Goal: Task Accomplishment & Management: Manage account settings

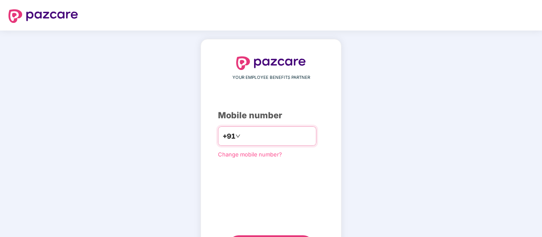
click at [259, 134] on input "number" at bounding box center [277, 136] width 70 height 14
type input "**********"
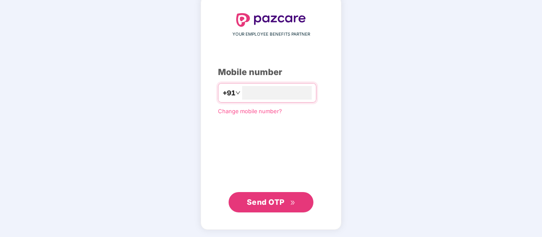
click at [266, 204] on span "Send OTP" at bounding box center [266, 202] width 38 height 9
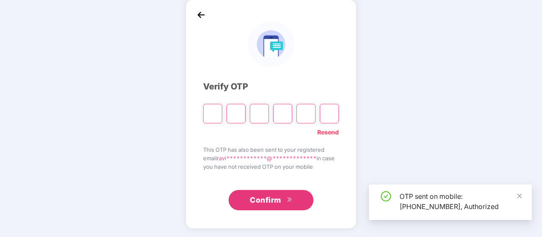
scroll to position [39, 0]
click at [214, 116] on input "Please enter verification code. Digit 1" at bounding box center [212, 114] width 19 height 20
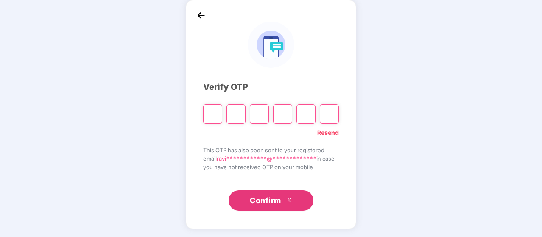
type input "*"
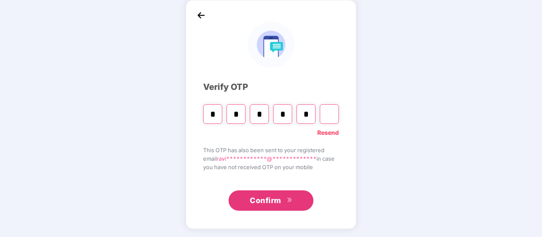
type input "*"
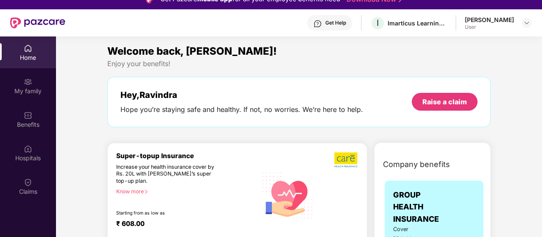
scroll to position [0, 0]
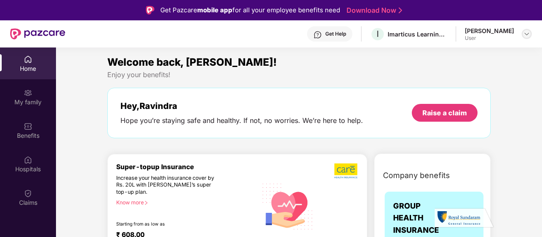
click at [526, 36] on img at bounding box center [526, 34] width 7 height 7
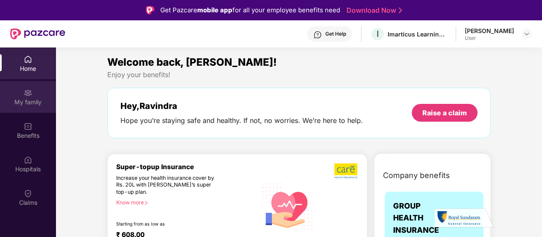
click at [20, 98] on div "My family" at bounding box center [28, 102] width 56 height 8
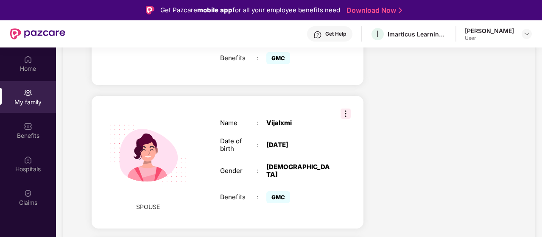
scroll to position [305, 0]
click at [346, 108] on img at bounding box center [346, 113] width 10 height 10
click at [411, 77] on div "Health Cover cover ₹3 Lakhs Policy issued [DATE] Policy Expiry [DATE] Enabled f…" at bounding box center [441, 88] width 143 height 587
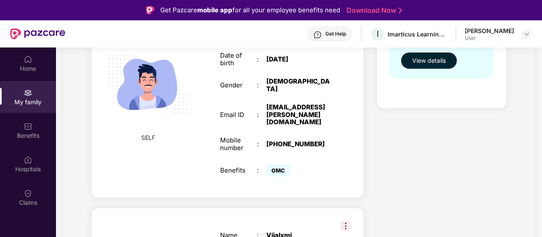
scroll to position [102, 0]
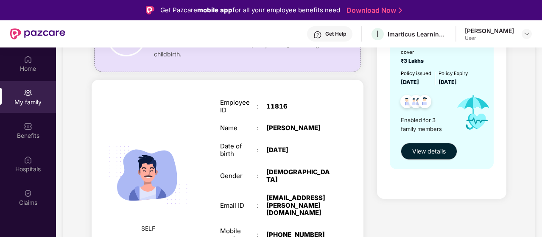
click at [280, 128] on div "[PERSON_NAME]" at bounding box center [298, 128] width 64 height 8
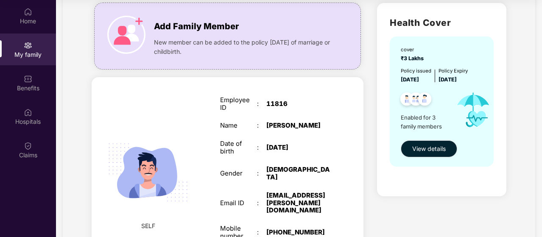
scroll to position [0, 0]
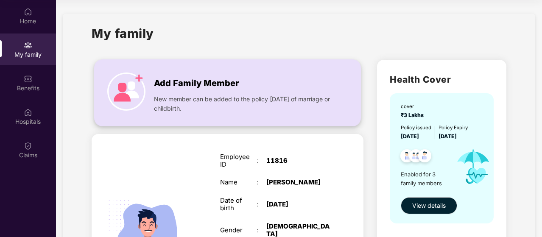
click at [124, 79] on img at bounding box center [126, 92] width 38 height 38
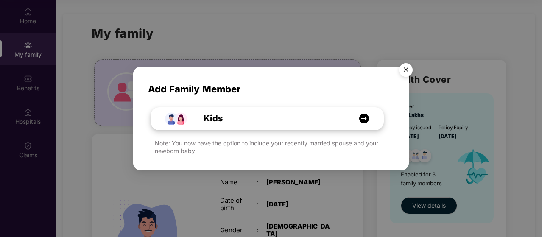
click at [366, 119] on img at bounding box center [364, 118] width 11 height 11
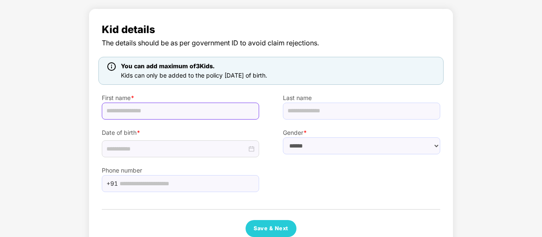
click at [225, 115] on input "text" at bounding box center [180, 111] width 157 height 17
type input "******"
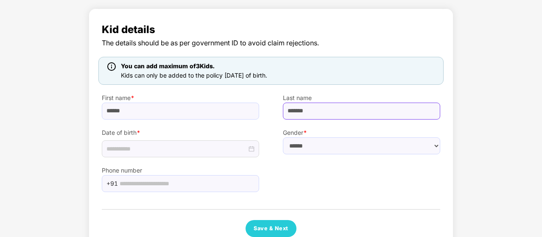
type input "*******"
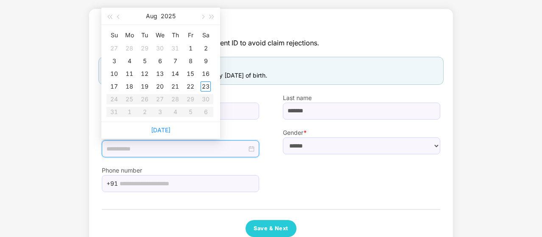
type input "**********"
click at [117, 14] on button "button" at bounding box center [118, 16] width 9 height 17
click at [129, 87] on table "Su Mo Tu We Th Fr Sa 1 2 3 4 5 6 7 8 9 10 11 12 13 14 15 16 17 18 19 20 21 22 2…" at bounding box center [159, 73] width 107 height 90
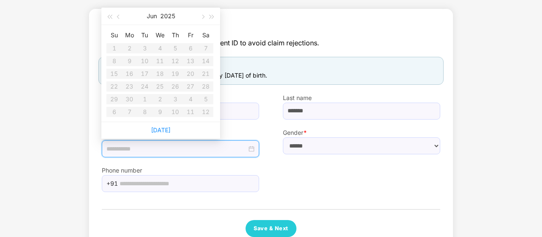
click at [129, 87] on table "Su Mo Tu We Th Fr Sa 1 2 3 4 5 6 7 8 9 10 11 12 13 14 15 16 17 18 19 20 21 22 2…" at bounding box center [159, 73] width 107 height 90
click at [169, 151] on div at bounding box center [180, 148] width 157 height 17
click at [169, 151] on input at bounding box center [176, 148] width 140 height 9
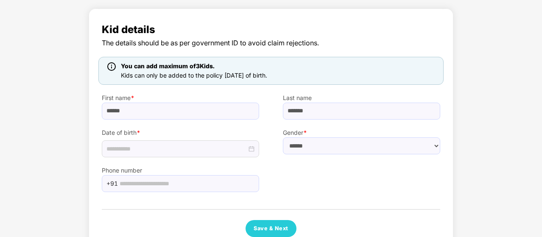
click at [130, 199] on div "Kid details The details should be as per government ID to avoid claim rejection…" at bounding box center [271, 129] width 338 height 215
click at [137, 153] on input at bounding box center [176, 148] width 140 height 9
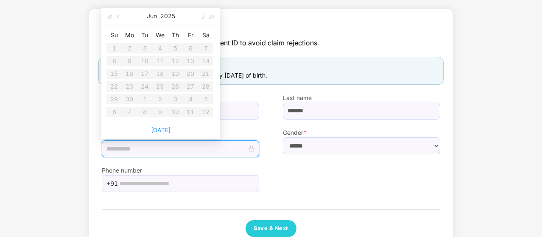
click at [204, 141] on div at bounding box center [180, 148] width 157 height 17
click at [162, 130] on link "[DATE]" at bounding box center [161, 129] width 20 height 7
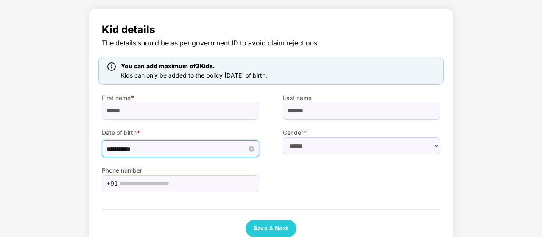
click at [126, 148] on input "**********" at bounding box center [176, 148] width 140 height 9
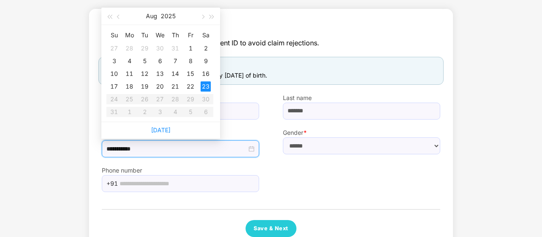
type input "**********"
click at [118, 17] on span "button" at bounding box center [119, 17] width 4 height 4
click at [131, 87] on table "Su Mo Tu We Th Fr Sa 1 2 3 4 5 6 7 8 9 10 11 12 13 14 15 16 17 18 19 20 21 22 2…" at bounding box center [159, 73] width 107 height 90
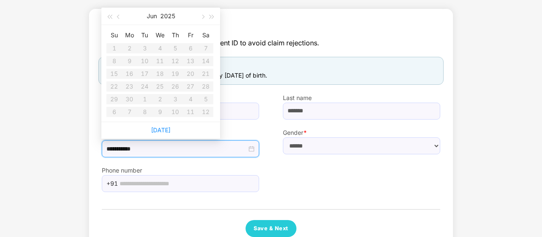
click at [131, 87] on table "Su Mo Tu We Th Fr Sa 1 2 3 4 5 6 7 8 9 10 11 12 13 14 15 16 17 18 19 20 21 22 2…" at bounding box center [159, 73] width 107 height 90
click at [266, 31] on span "Kid details" at bounding box center [271, 30] width 338 height 16
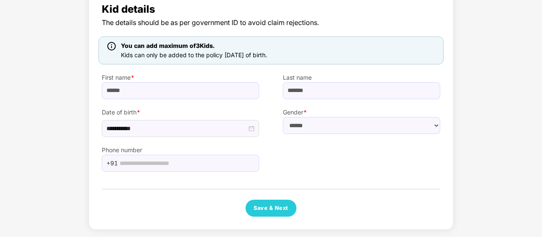
scroll to position [68, 0]
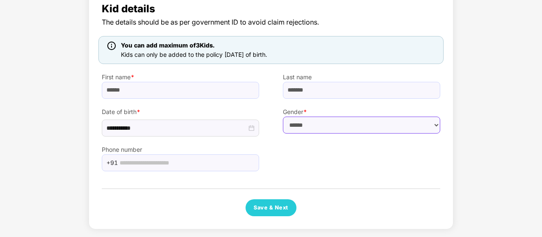
click at [300, 126] on select "****** **** ******" at bounding box center [361, 125] width 157 height 17
select select "******"
click at [283, 117] on select "****** **** ******" at bounding box center [361, 125] width 157 height 17
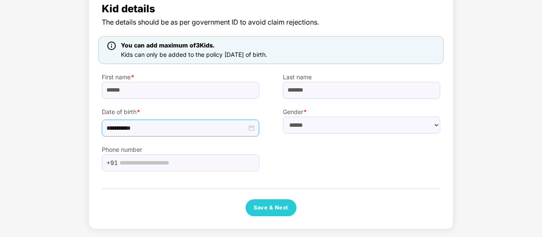
click at [205, 133] on div "**********" at bounding box center [180, 128] width 157 height 17
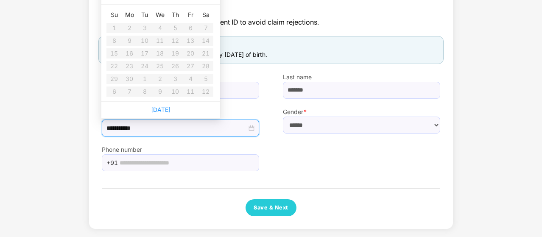
click at [278, 114] on div "Gender * ****** **** ******" at bounding box center [361, 118] width 181 height 38
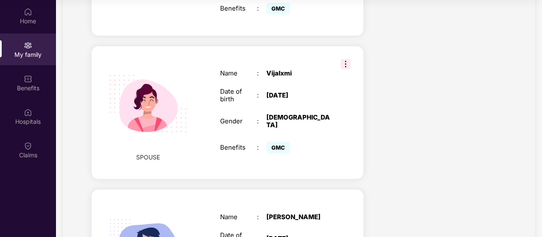
scroll to position [276, 0]
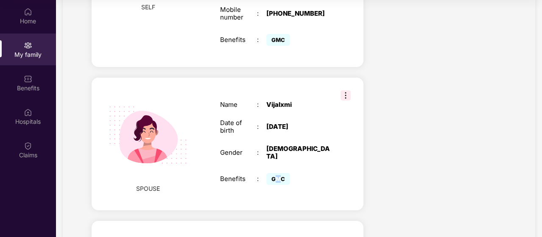
click at [277, 173] on span "GMC" at bounding box center [278, 179] width 24 height 12
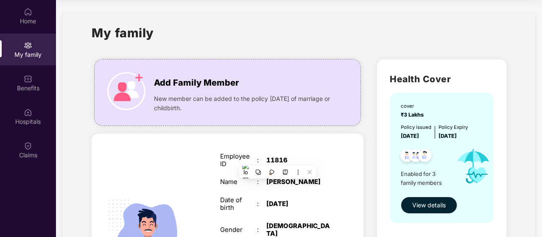
scroll to position [0, 0]
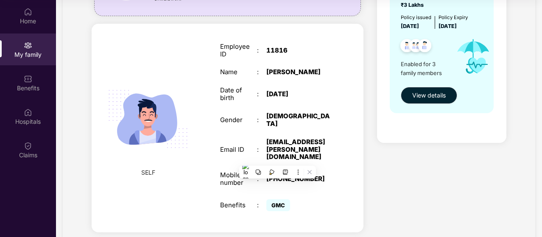
click at [295, 106] on div "Employee ID : 11816 Name : [PERSON_NAME] Date of birth : [DEMOGRAPHIC_DATA] Gen…" at bounding box center [275, 128] width 127 height 192
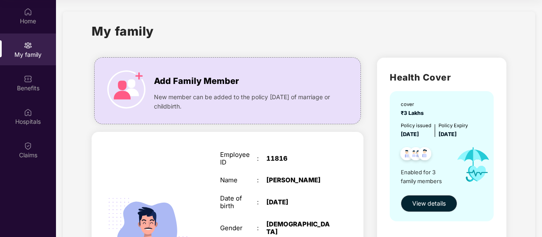
scroll to position [3, 0]
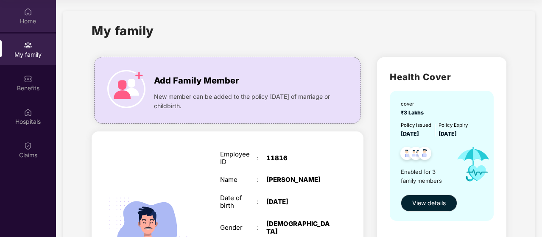
click at [27, 13] on img at bounding box center [28, 12] width 8 height 8
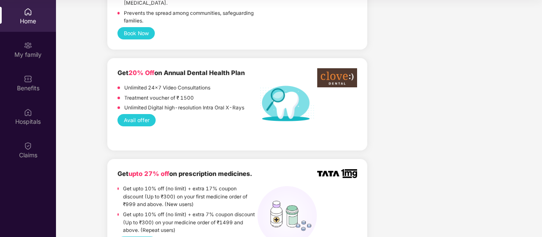
scroll to position [667, 0]
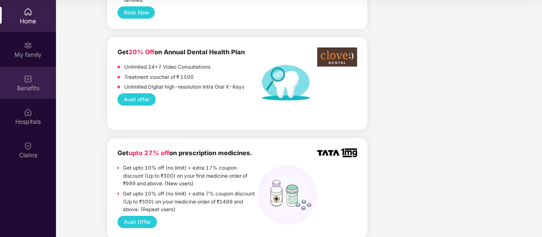
click at [28, 79] on img at bounding box center [28, 79] width 8 height 8
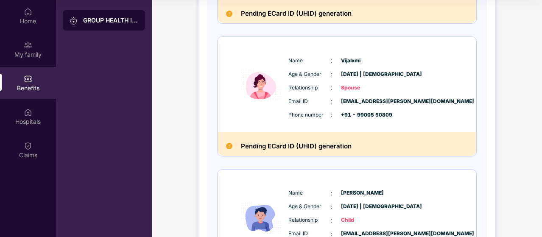
scroll to position [207, 0]
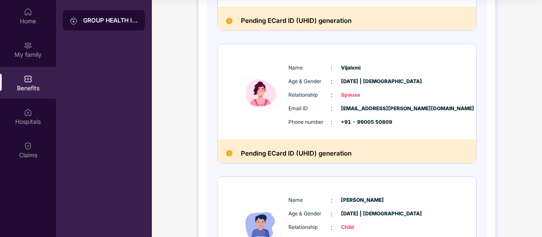
click at [331, 77] on span ":" at bounding box center [332, 81] width 2 height 9
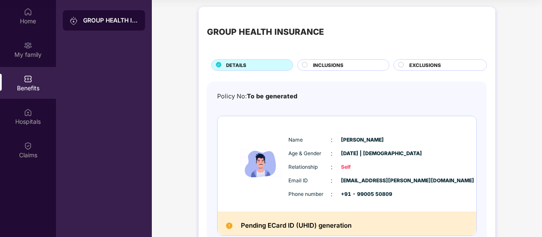
scroll to position [0, 0]
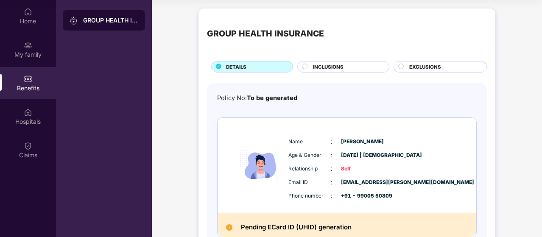
click at [306, 65] on circle at bounding box center [304, 66] width 5 height 5
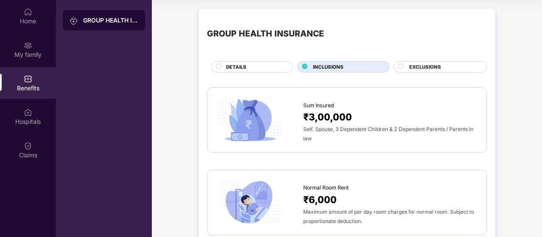
click at [401, 62] on div "EXCLUSIONS" at bounding box center [440, 66] width 93 height 11
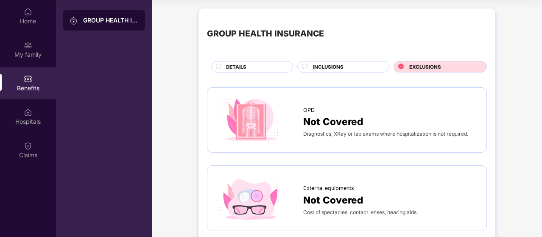
click at [217, 67] on circle at bounding box center [218, 66] width 5 height 5
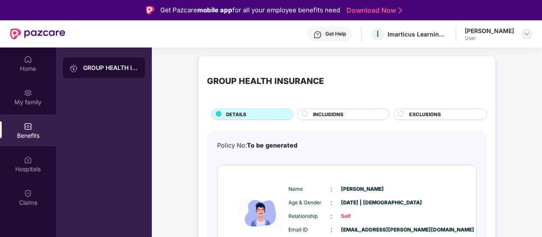
click at [526, 34] on img at bounding box center [526, 34] width 7 height 7
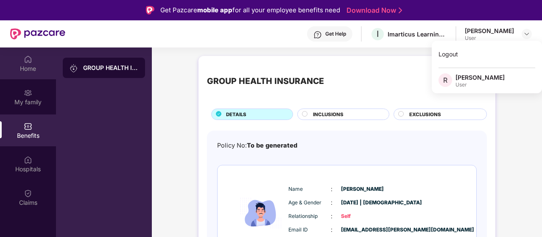
click at [29, 63] on img at bounding box center [28, 59] width 8 height 8
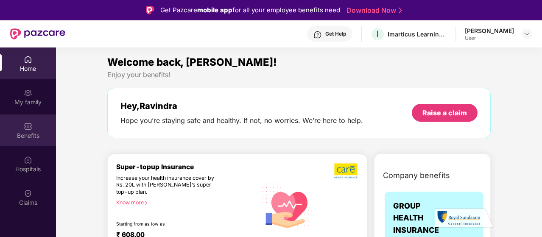
click at [29, 129] on img at bounding box center [28, 126] width 8 height 8
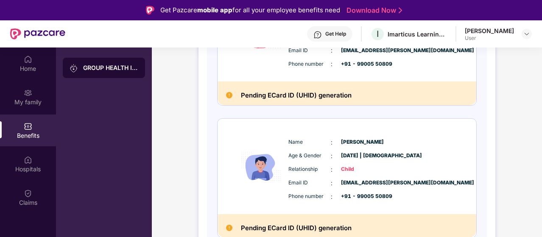
scroll to position [317, 0]
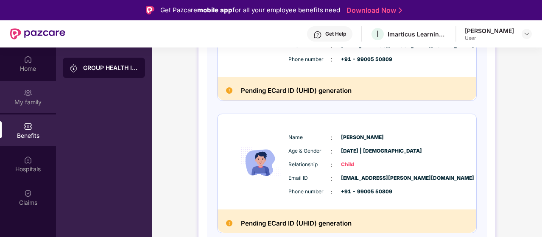
click at [34, 94] on div "My family" at bounding box center [28, 97] width 56 height 32
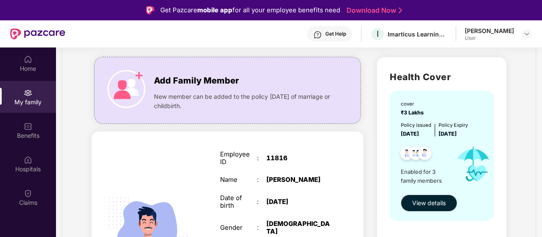
scroll to position [53, 0]
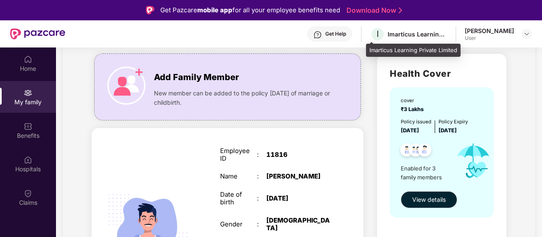
click at [417, 29] on div "I Imarticus Learning Private Limited" at bounding box center [408, 34] width 77 height 15
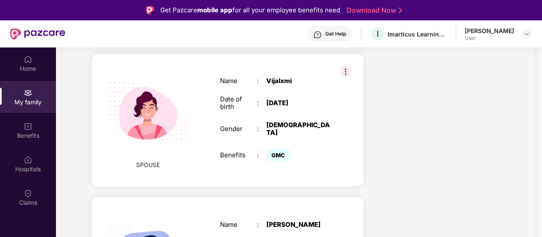
scroll to position [348, 0]
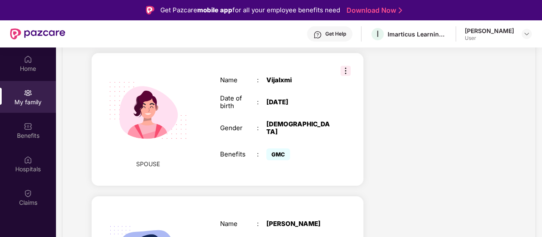
click at [345, 66] on img at bounding box center [346, 71] width 10 height 10
click at [319, 176] on div "Add Family Member New member can be added to the policy [DATE] of marriage or c…" at bounding box center [227, 46] width 285 height 587
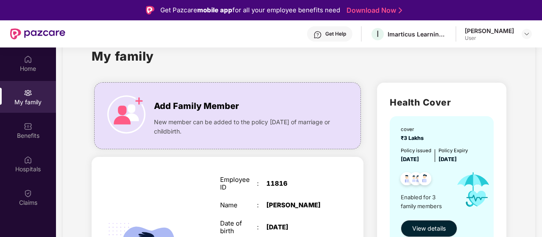
scroll to position [0, 0]
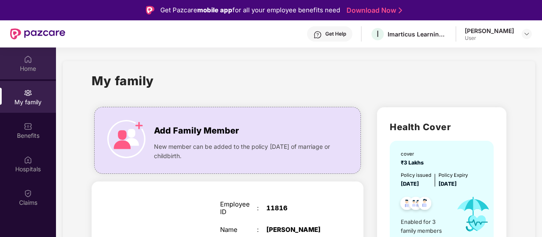
click at [36, 61] on div "Home" at bounding box center [28, 64] width 56 height 32
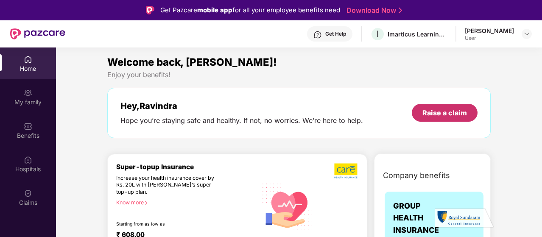
click at [445, 111] on div "Raise a claim" at bounding box center [444, 112] width 45 height 9
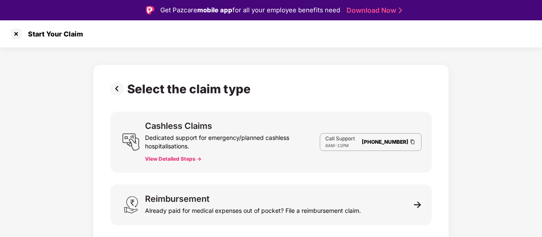
scroll to position [1, 0]
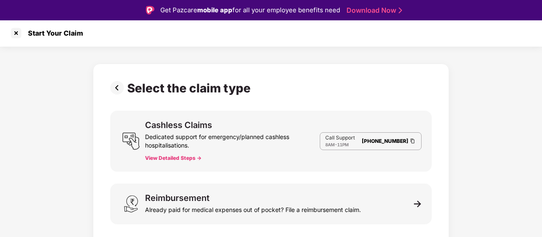
click at [281, 142] on div "Dedicated support for emergency/planned cashless hospitalisations." at bounding box center [232, 139] width 175 height 20
click at [170, 159] on button "View Detailed Steps ->" at bounding box center [173, 158] width 56 height 7
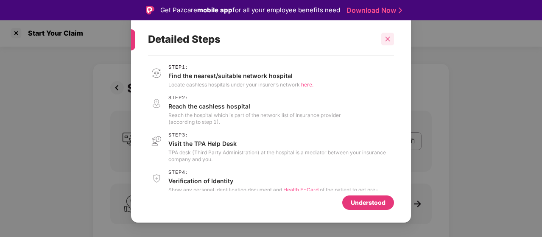
click at [387, 38] on icon "close" at bounding box center [388, 39] width 5 height 5
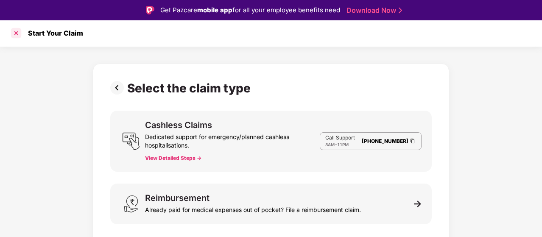
click at [20, 34] on div at bounding box center [16, 33] width 14 height 14
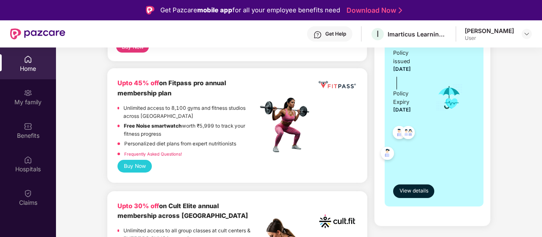
scroll to position [212, 0]
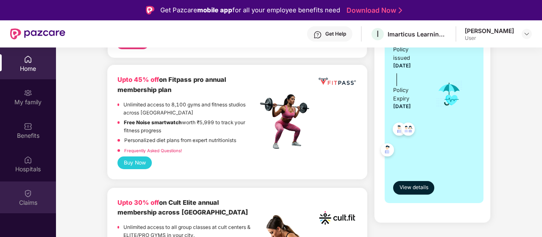
click at [31, 201] on div "Claims" at bounding box center [28, 203] width 56 height 8
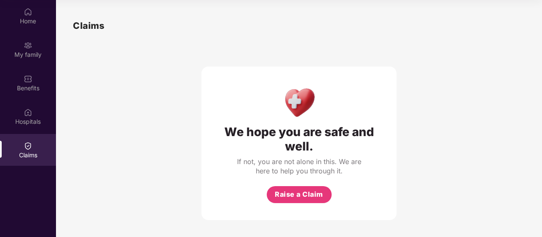
scroll to position [0, 0]
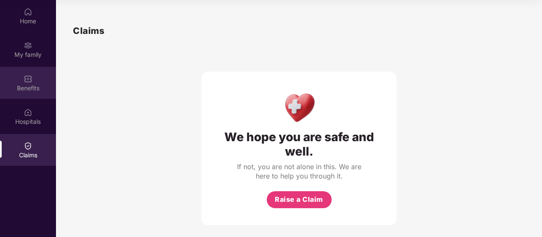
click at [28, 74] on div at bounding box center [28, 78] width 8 height 8
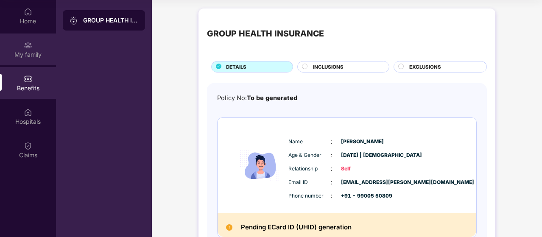
click at [45, 42] on div "My family" at bounding box center [28, 50] width 56 height 32
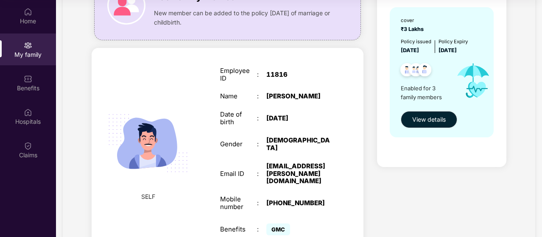
scroll to position [113, 0]
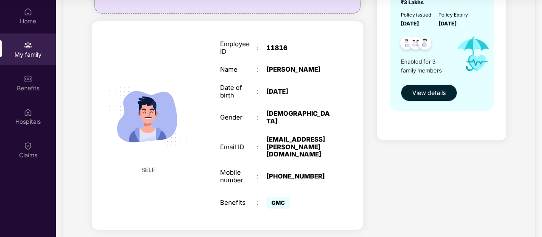
click at [423, 91] on span "View details" at bounding box center [429, 92] width 34 height 9
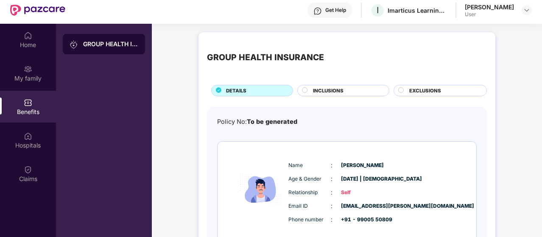
scroll to position [0, 0]
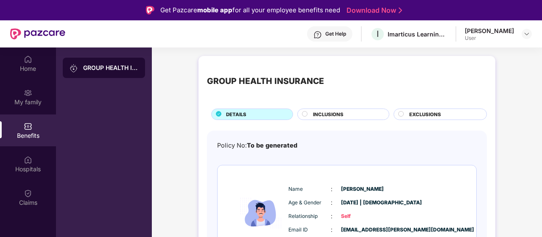
click at [113, 72] on div "GROUP HEALTH INSURANCE" at bounding box center [104, 68] width 82 height 20
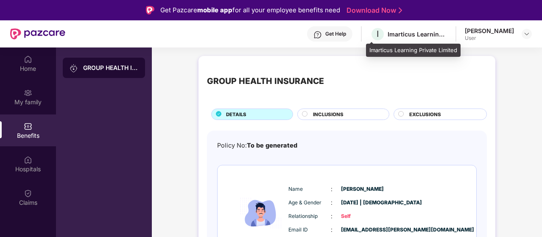
click at [421, 34] on div "Imarticus Learning Private Limited" at bounding box center [417, 34] width 59 height 8
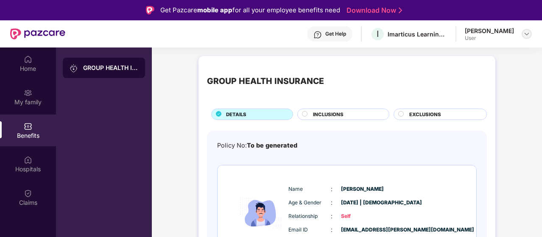
click at [524, 36] on img at bounding box center [526, 34] width 7 height 7
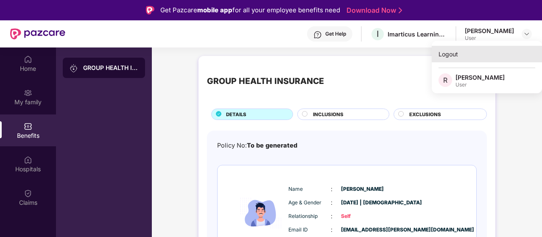
click at [451, 57] on div "Logout" at bounding box center [487, 54] width 110 height 17
